Goal: Ask a question

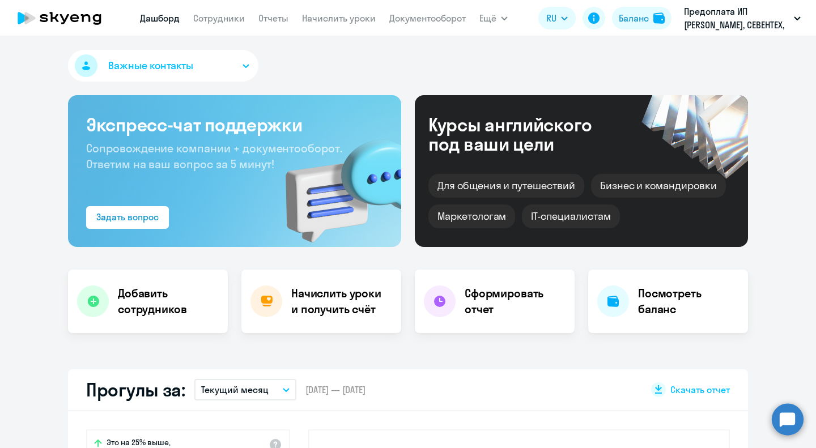
scroll to position [170, 0]
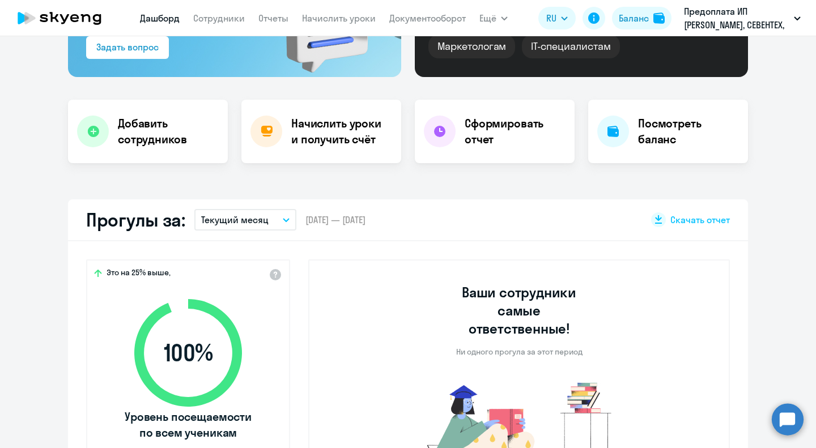
click at [790, 424] on circle at bounding box center [788, 419] width 32 height 32
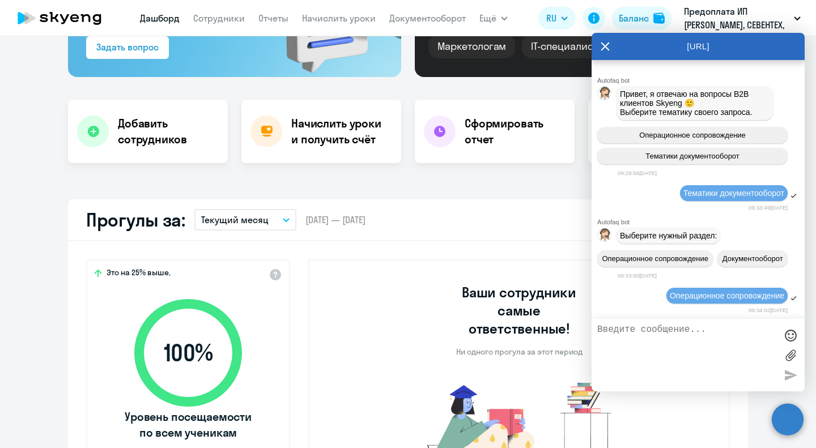
select select "30"
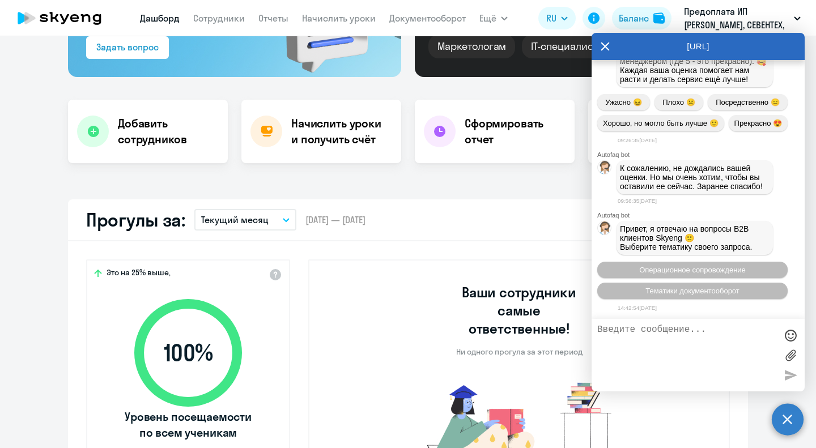
scroll to position [5249, 0]
click at [712, 269] on span "Операционное сопровождение" at bounding box center [692, 270] width 107 height 9
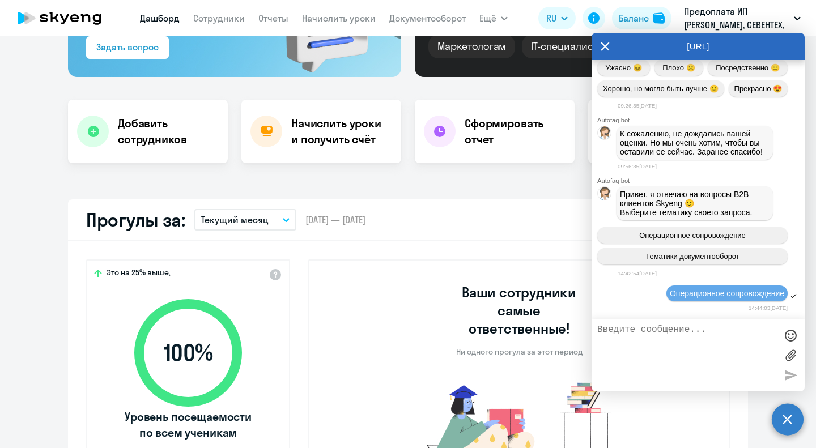
scroll to position [5351, 0]
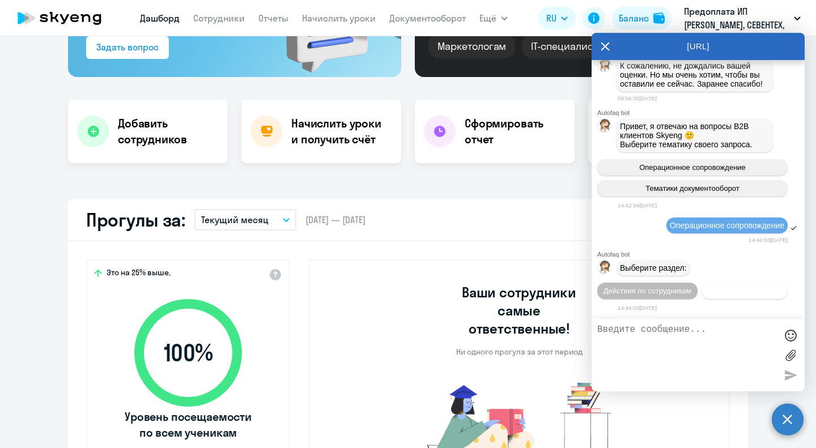
click at [755, 287] on button "Действия с балансом" at bounding box center [745, 291] width 86 height 16
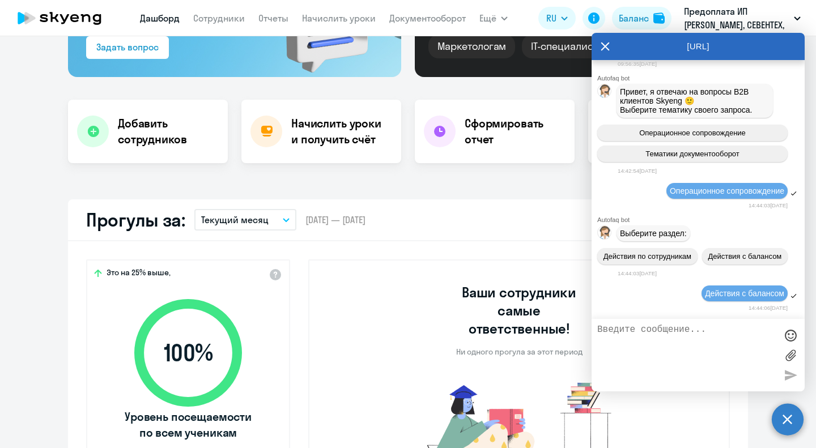
scroll to position [5476, 0]
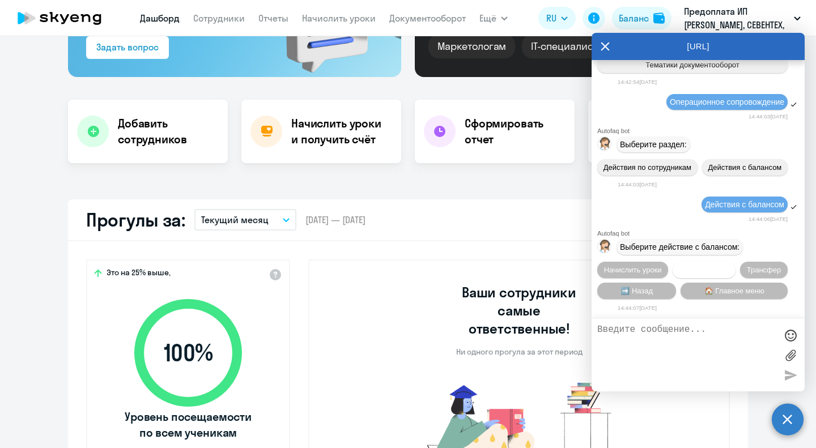
click at [688, 271] on span "Списать уроки" at bounding box center [703, 270] width 49 height 9
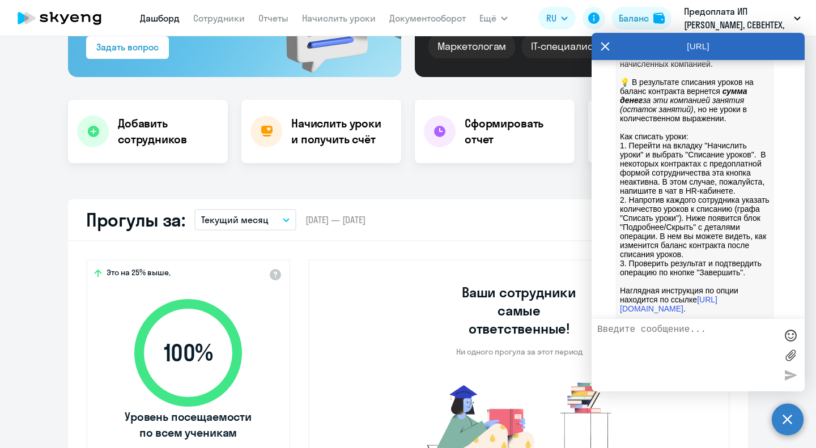
scroll to position [5995, 0]
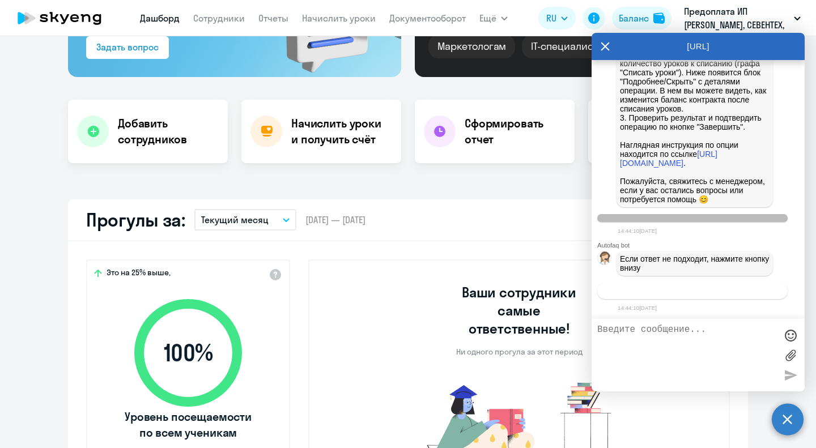
click at [714, 289] on span "Связаться с менеджером" at bounding box center [692, 291] width 87 height 9
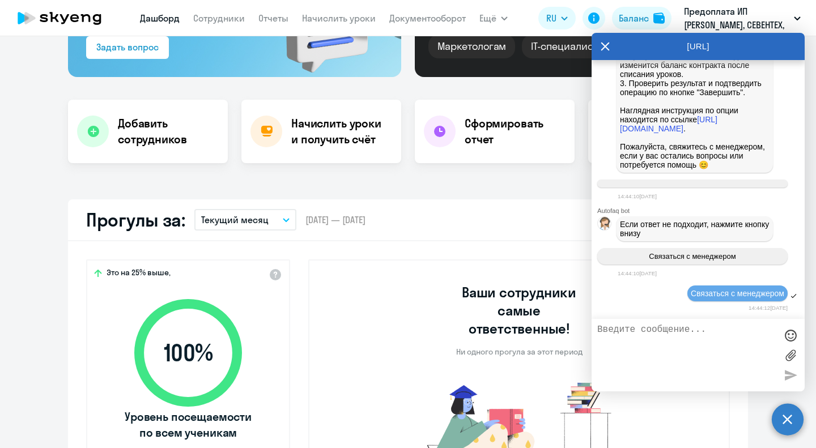
click at [1, 214] on app-truancy-attendance-dashboard "Прогулы за: Текущий месяц – 01.10.2025 — 31.10.2025 Скачать отчет Это на 25% вы…" at bounding box center [408, 351] width 816 height 304
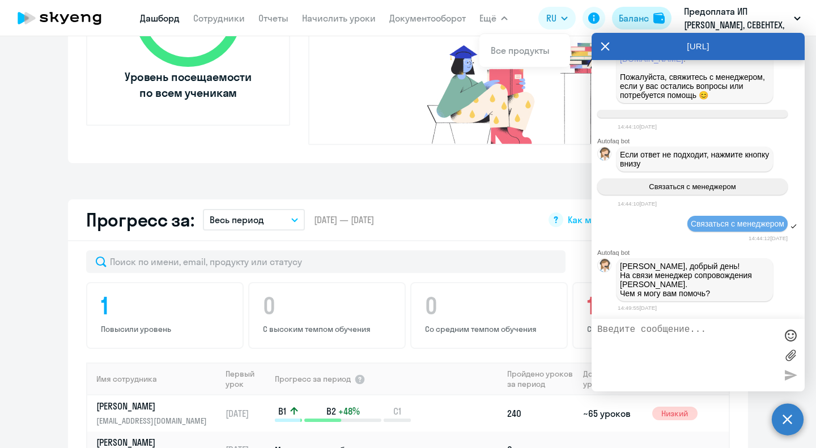
scroll to position [6100, 0]
drag, startPoint x: 713, startPoint y: 347, endPoint x: 707, endPoint y: 340, distance: 9.7
click at [713, 347] on textarea at bounding box center [686, 355] width 179 height 61
type textarea "М"
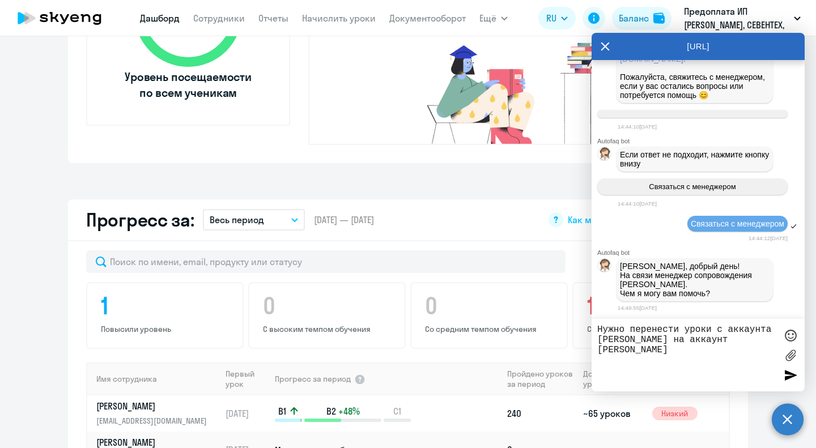
type textarea "Нужно перенести уроки с аккаунта Сергей Каюшкин на аккаунт Марина Ануфриева."
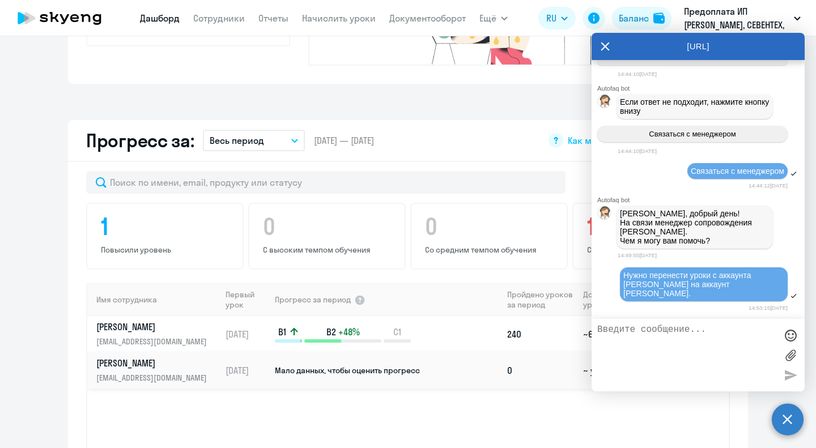
scroll to position [567, 0]
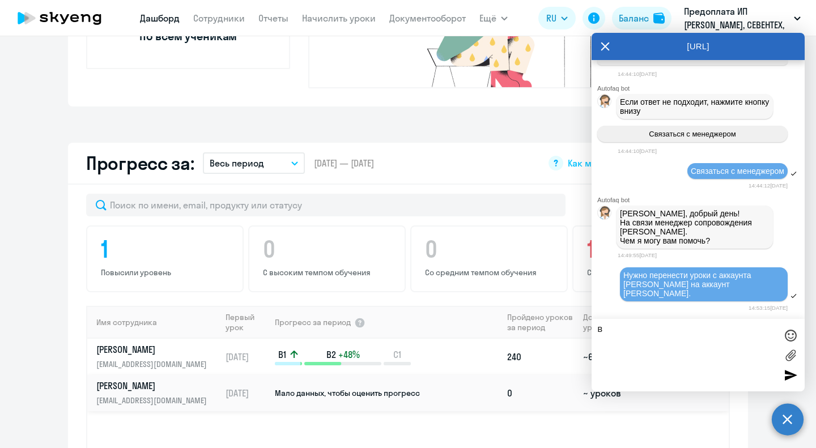
type textarea "в"
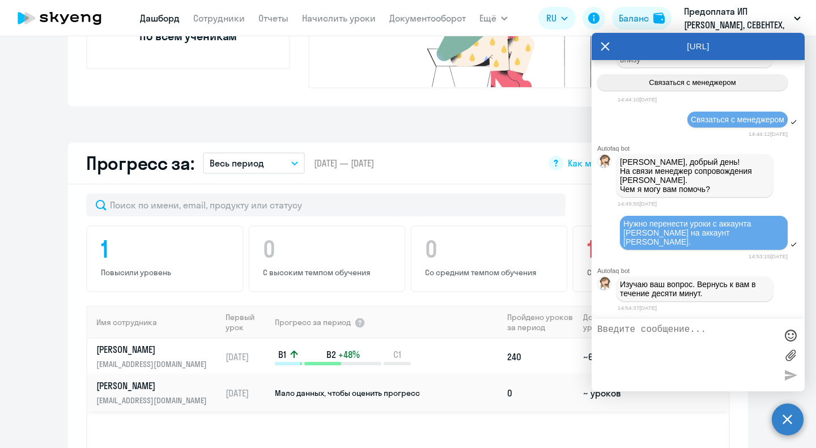
scroll to position [6265, 0]
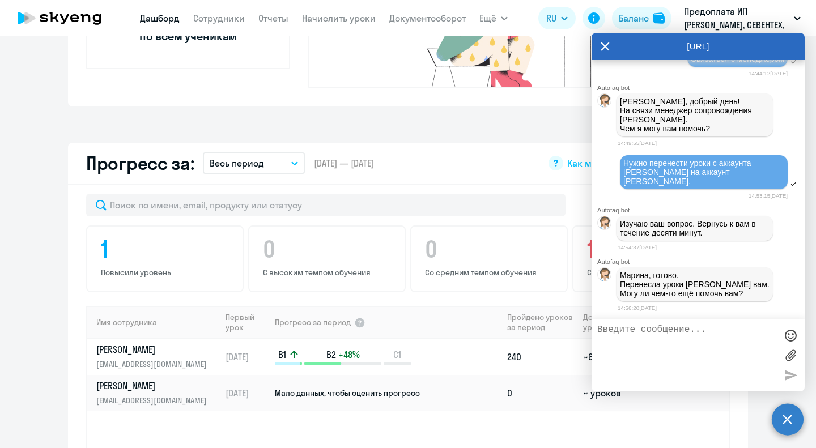
click at [658, 346] on textarea at bounding box center [686, 355] width 179 height 61
type textarea "это все, спасибо"
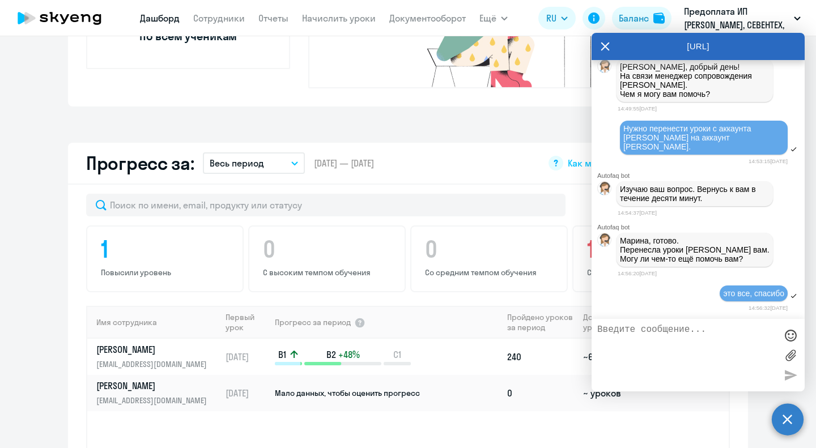
scroll to position [6300, 0]
click at [48, 337] on app-progress-dashboard "Прогресс за: Весь период – 21.02.2023 — 15.10.2025 Как мы считаем Скачать отчет…" at bounding box center [408, 371] width 816 height 457
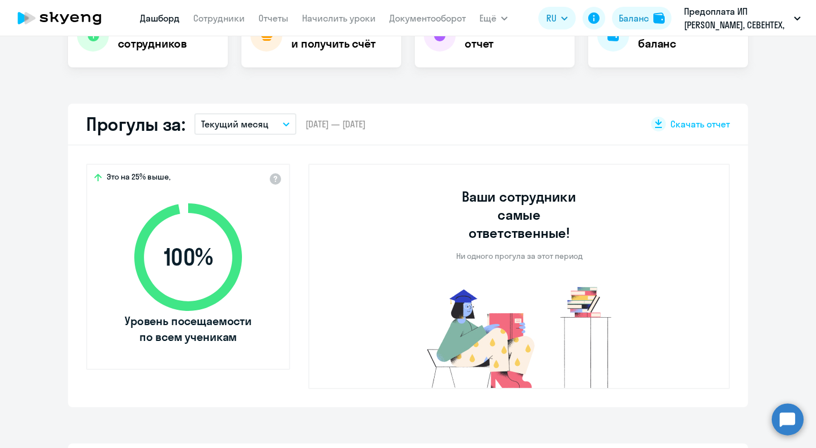
select select "30"
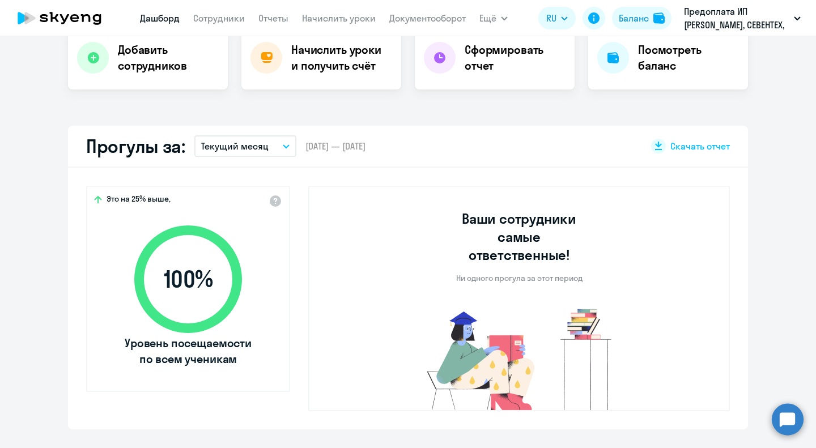
scroll to position [227, 0]
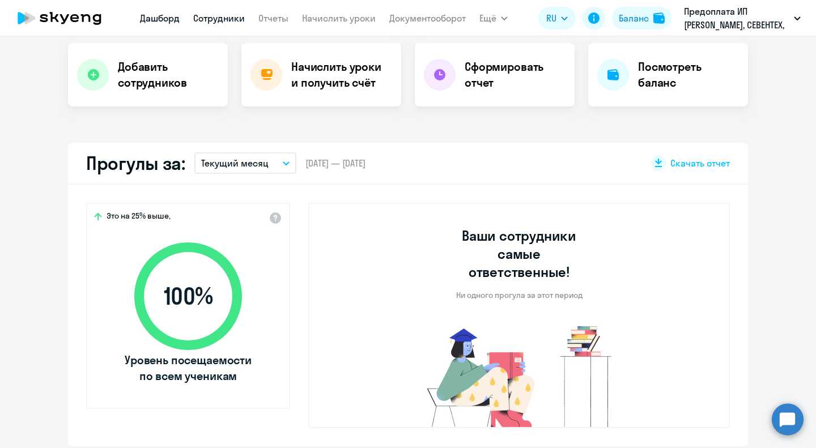
click at [220, 19] on link "Сотрудники" at bounding box center [219, 17] width 52 height 11
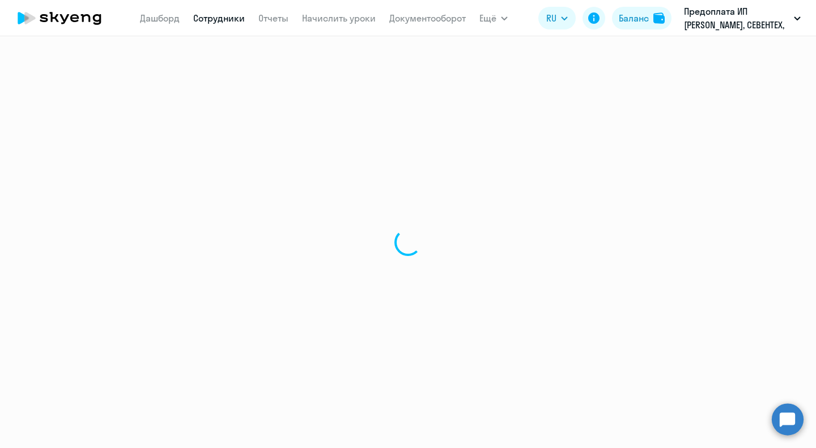
select select "30"
